Goal: Transaction & Acquisition: Subscribe to service/newsletter

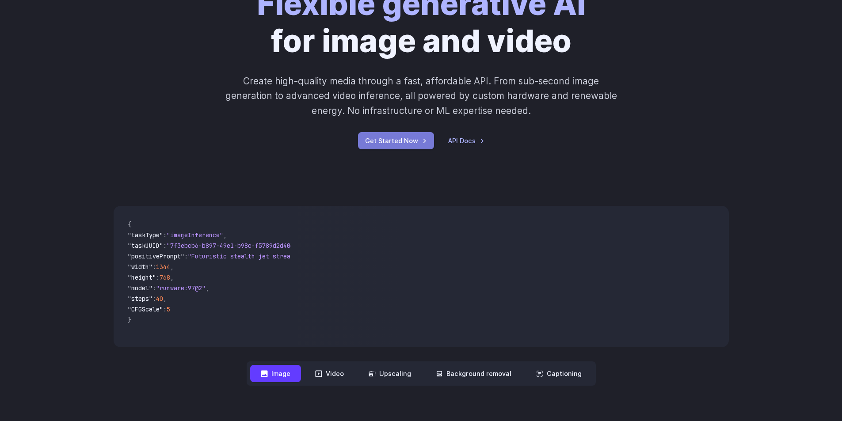
scroll to position [88, 0]
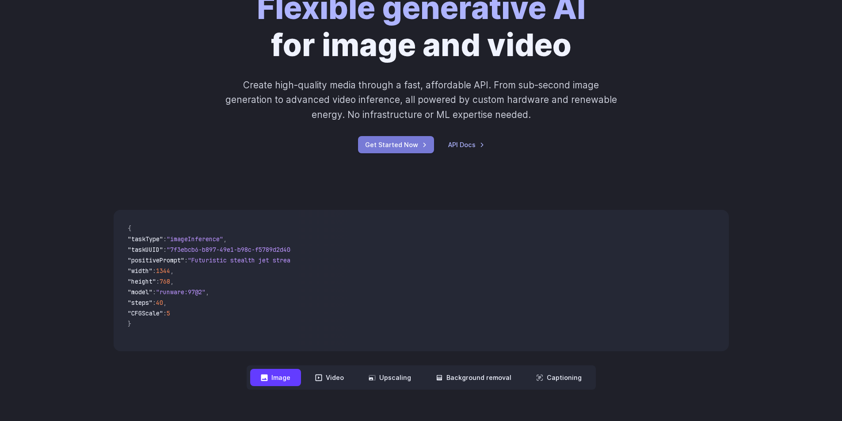
click at [391, 147] on link "Get Started Now" at bounding box center [396, 144] width 76 height 17
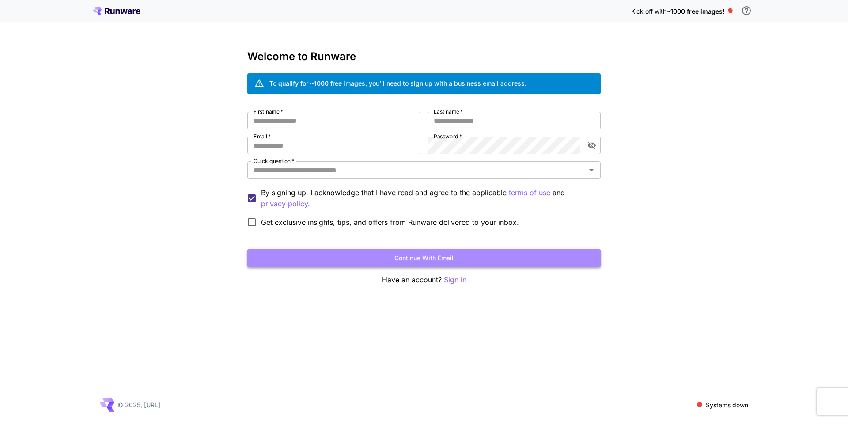
click at [451, 262] on button "Continue with email" at bounding box center [423, 258] width 353 height 18
drag, startPoint x: 444, startPoint y: 260, endPoint x: 425, endPoint y: 228, distance: 37.4
click at [427, 230] on form "First name   * First name   * Last name   * Last name   * Email   * Email   * P…" at bounding box center [423, 190] width 353 height 156
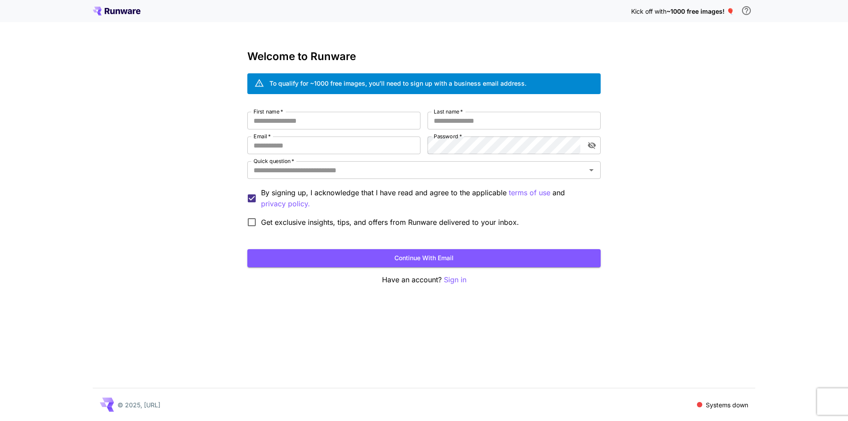
click at [338, 129] on div "First name   * First name   * Last name   * Last name   * Email   * Email   * P…" at bounding box center [423, 172] width 353 height 120
